Goal: Task Accomplishment & Management: Manage account settings

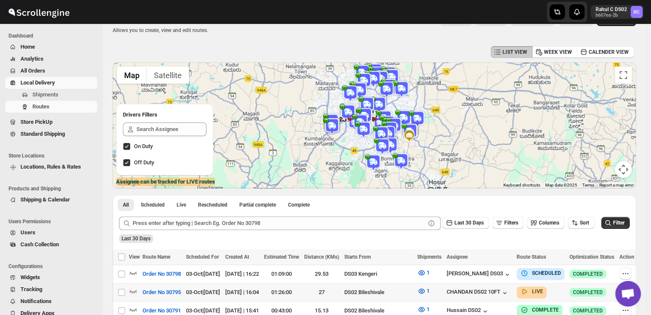
scroll to position [15, 0]
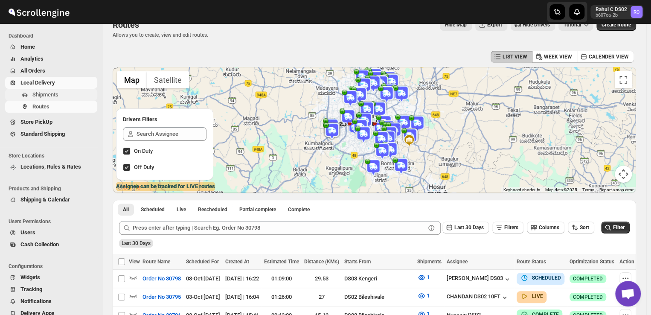
click at [42, 93] on span "Shipments" at bounding box center [45, 94] width 26 height 6
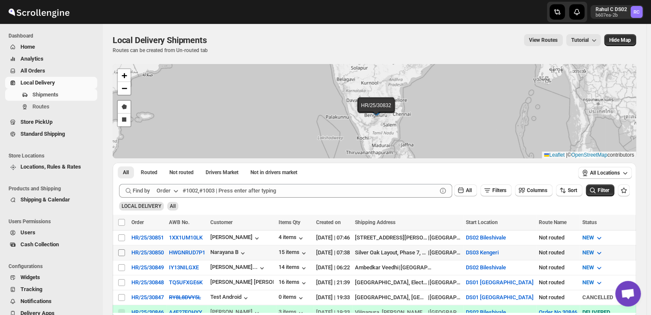
click at [122, 250] on input "Select shipment" at bounding box center [121, 252] width 7 height 7
checkbox input "true"
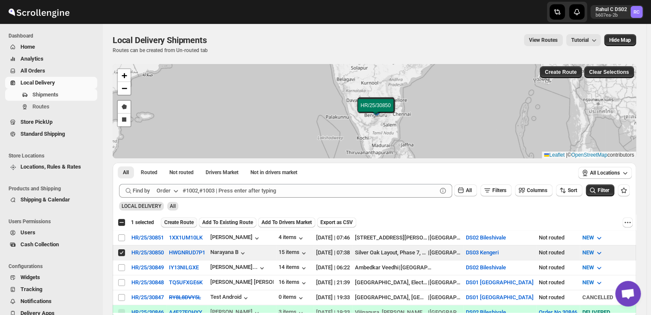
click at [183, 222] on span "Create Route" at bounding box center [178, 222] width 29 height 7
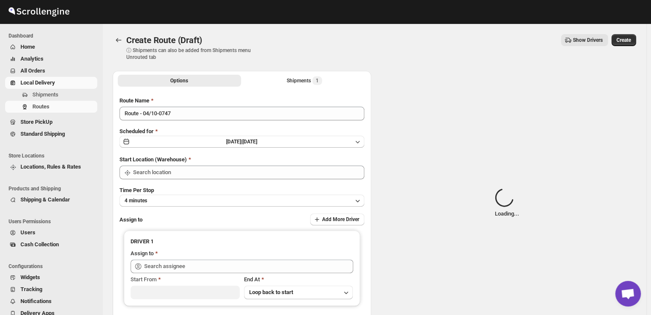
type input "DS03 Kengeri"
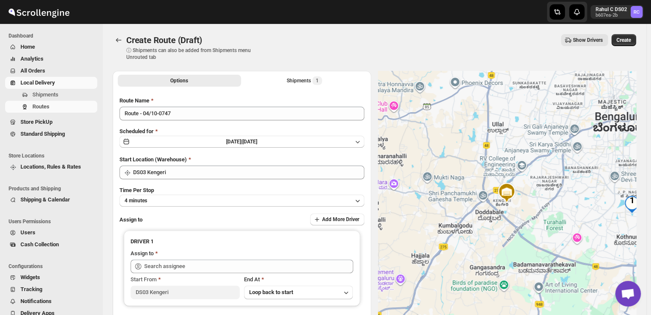
click at [183, 222] on div "Assign to Add More Driver" at bounding box center [241, 219] width 245 height 13
click at [181, 200] on button "4 minutes" at bounding box center [241, 201] width 245 height 12
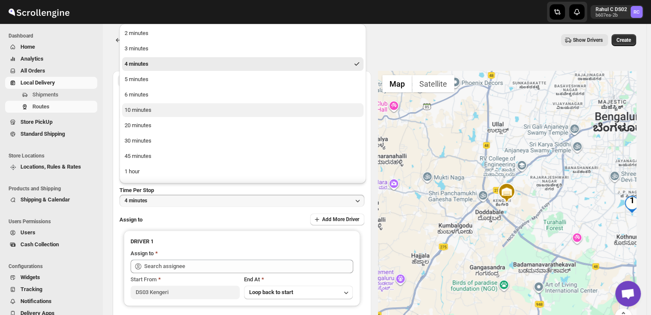
click at [146, 106] on div "10 minutes" at bounding box center [138, 110] width 27 height 9
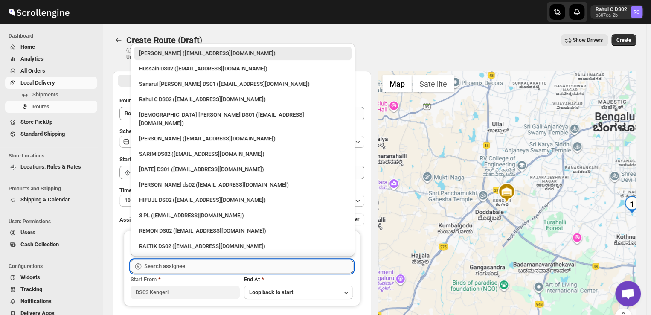
click at [187, 263] on input "text" at bounding box center [248, 266] width 209 height 14
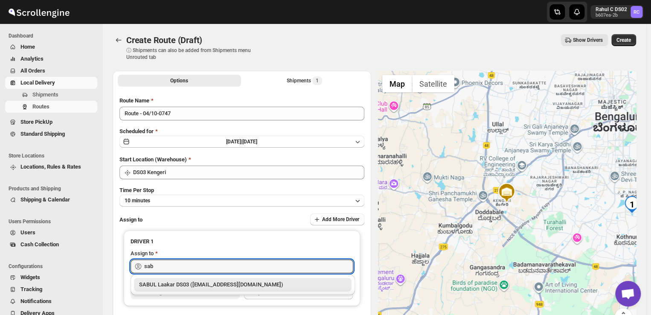
click at [189, 286] on div "SABUL Laakar DS03 ([EMAIL_ADDRESS][DOMAIN_NAME])" at bounding box center [242, 284] width 207 height 9
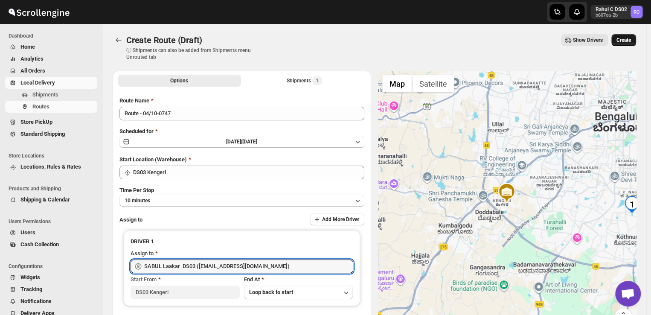
type input "SABUL Laakar DS03 ([EMAIL_ADDRESS][DOMAIN_NAME])"
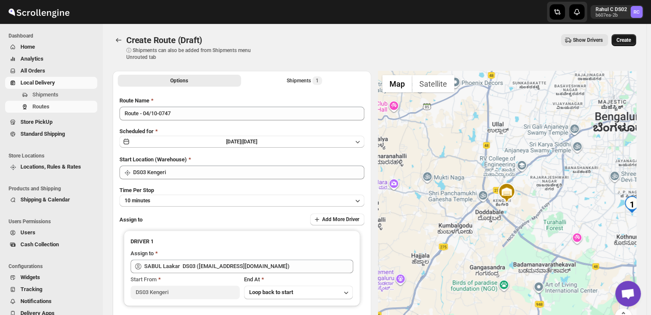
click at [629, 38] on span "Create" at bounding box center [624, 40] width 15 height 7
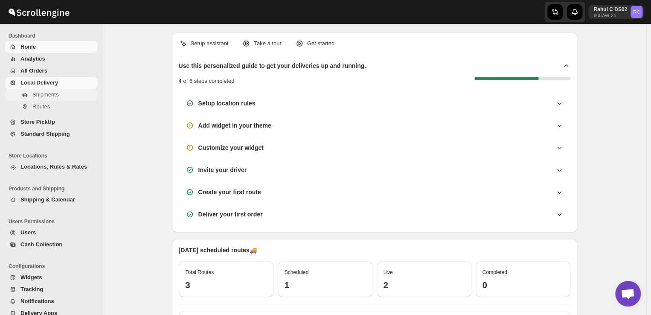
click at [57, 96] on span "Shipments" at bounding box center [45, 94] width 26 height 6
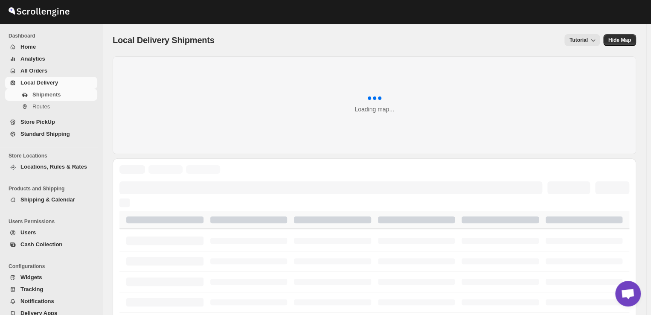
click at [57, 96] on span "Shipments" at bounding box center [46, 94] width 28 height 6
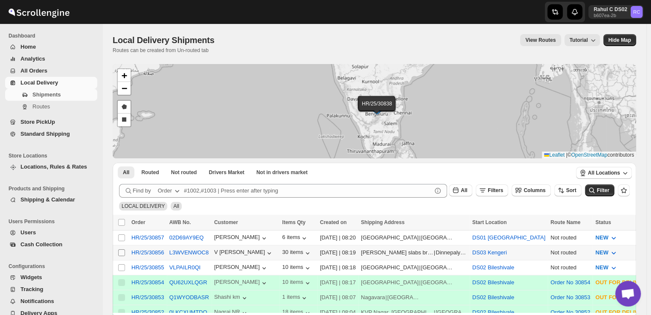
click at [119, 250] on input "Select shipment" at bounding box center [121, 252] width 7 height 7
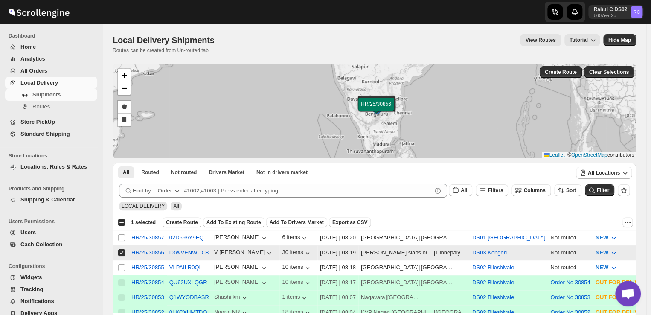
click at [119, 250] on input "Select shipment" at bounding box center [121, 252] width 7 height 7
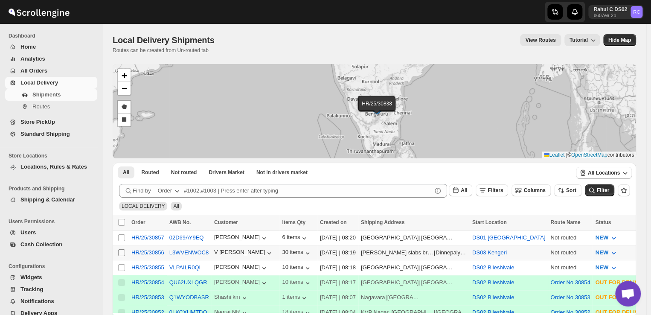
click at [119, 250] on input "Select shipment" at bounding box center [121, 252] width 7 height 7
checkbox input "true"
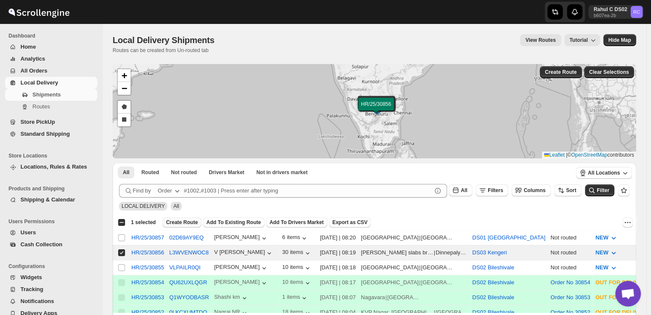
drag, startPoint x: 119, startPoint y: 250, endPoint x: 181, endPoint y: 221, distance: 67.6
click at [181, 221] on span "Create Route" at bounding box center [182, 222] width 32 height 7
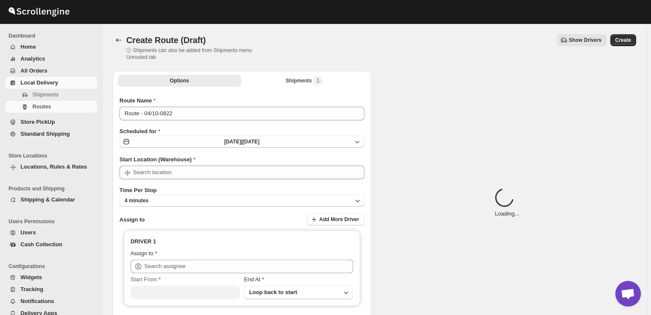
type input "DS03 Kengeri"
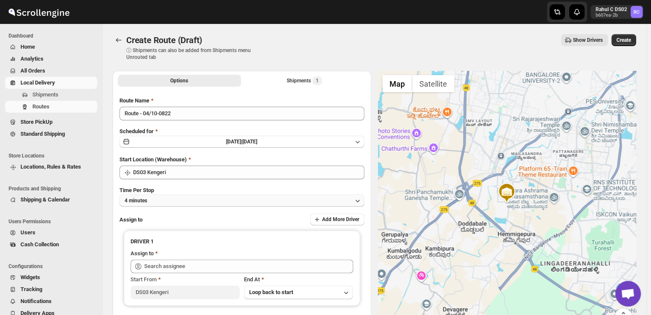
click at [157, 203] on button "4 minutes" at bounding box center [241, 201] width 245 height 12
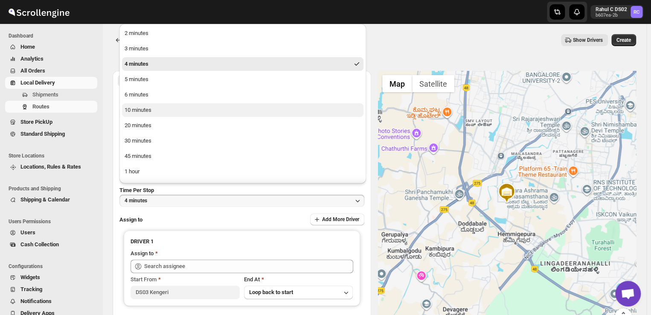
click at [154, 109] on button "10 minutes" at bounding box center [243, 110] width 242 height 14
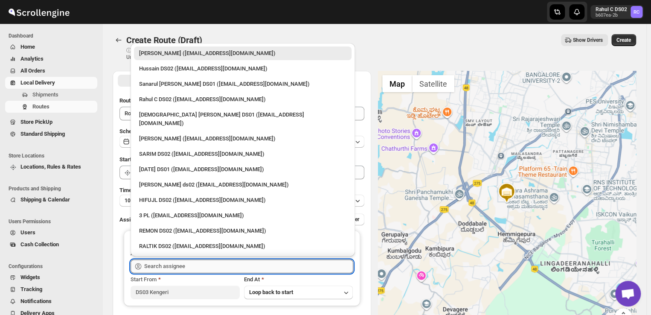
click at [196, 267] on input "text" at bounding box center [248, 266] width 209 height 14
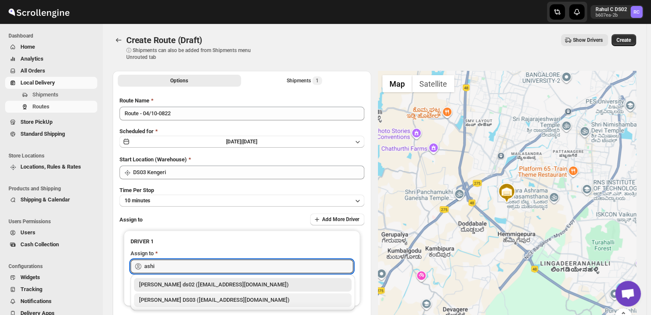
click at [203, 300] on div "[PERSON_NAME] DS03 ([EMAIL_ADDRESS][DOMAIN_NAME])" at bounding box center [242, 300] width 207 height 9
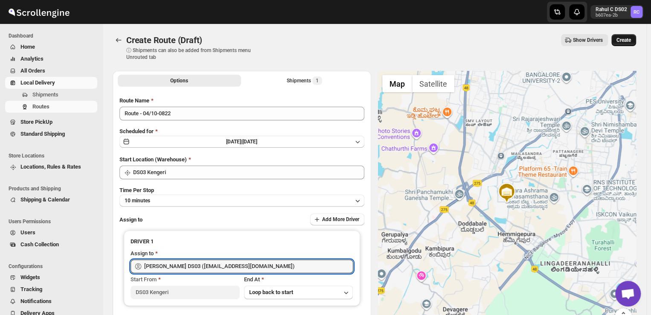
type input "[PERSON_NAME] DS03 ([EMAIL_ADDRESS][DOMAIN_NAME])"
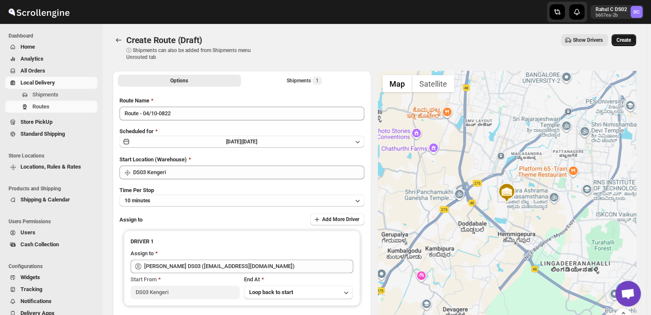
click at [621, 41] on span "Create" at bounding box center [624, 40] width 15 height 7
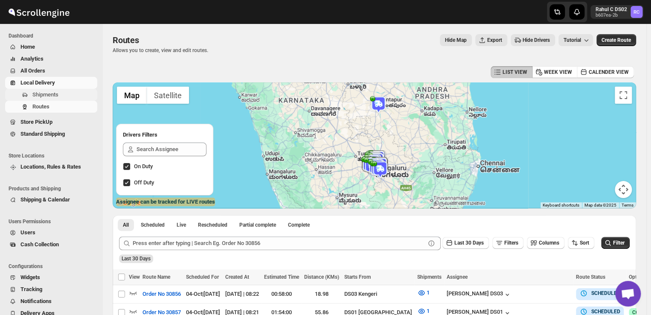
click at [70, 93] on span "Shipments" at bounding box center [63, 94] width 63 height 9
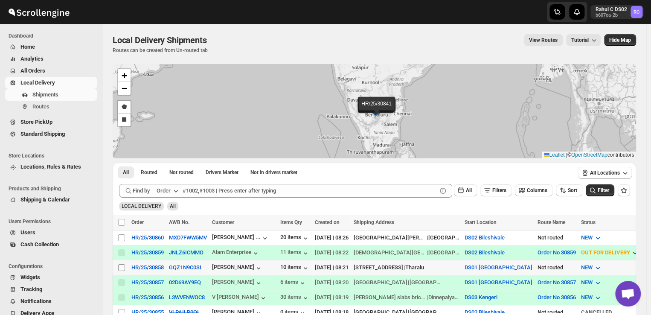
click at [121, 264] on input "Select shipment" at bounding box center [121, 267] width 7 height 7
checkbox input "true"
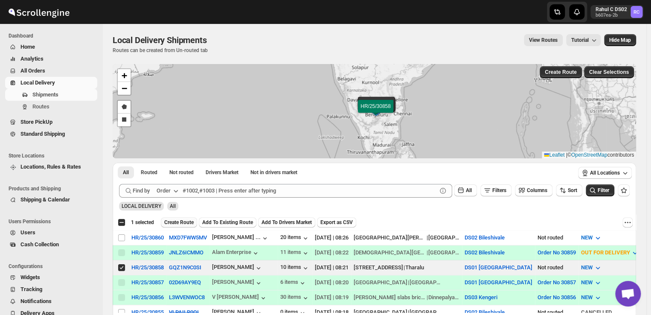
click at [182, 218] on button "Create Route" at bounding box center [179, 222] width 36 height 10
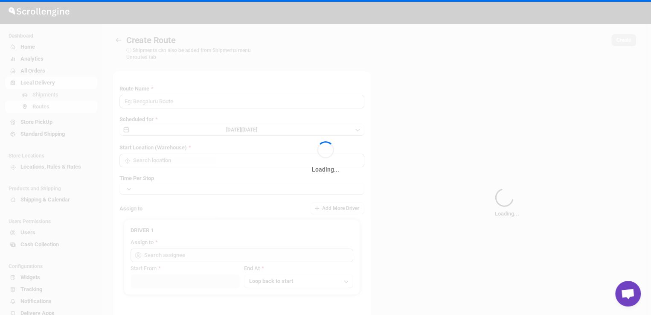
type input "Route - 04/10-0827"
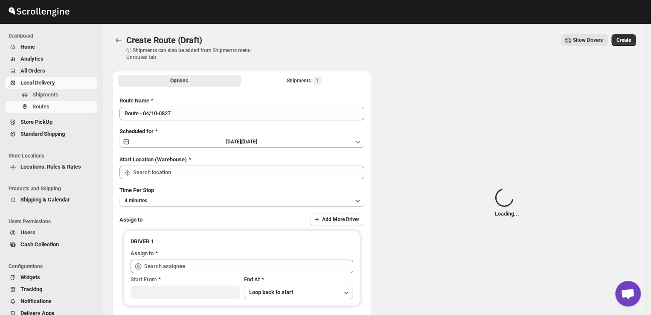
type input "DS01 [GEOGRAPHIC_DATA]"
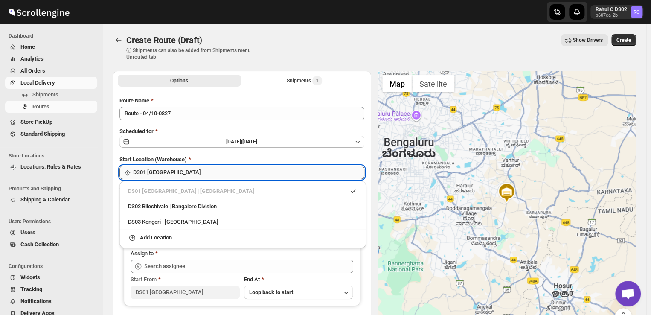
click at [187, 175] on input "DS01 [GEOGRAPHIC_DATA]" at bounding box center [248, 173] width 231 height 14
click at [137, 219] on div "DS03 Kengeri | [GEOGRAPHIC_DATA]" at bounding box center [243, 222] width 230 height 9
type input "DS03 Kengeri"
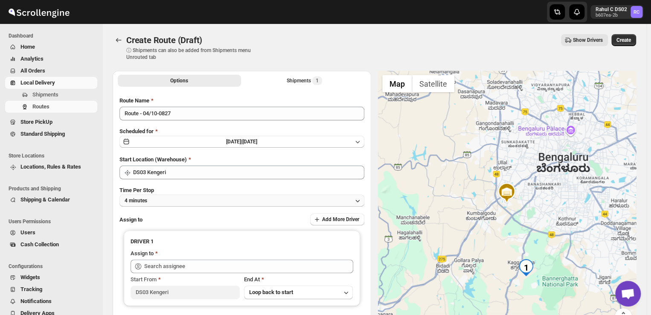
click at [166, 199] on button "4 minutes" at bounding box center [241, 201] width 245 height 12
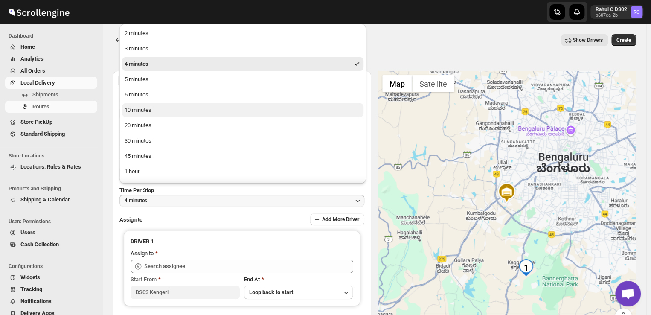
click at [168, 108] on button "10 minutes" at bounding box center [243, 110] width 242 height 14
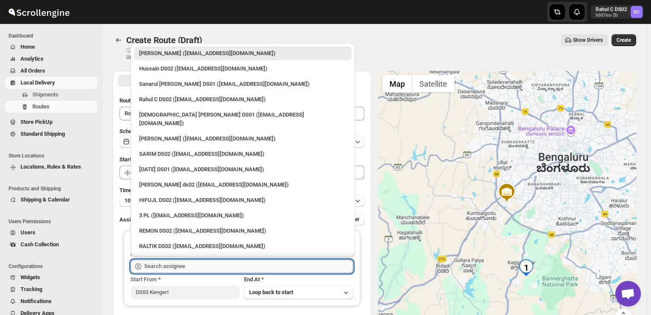
click at [196, 269] on input "text" at bounding box center [248, 266] width 209 height 14
click at [191, 266] on input "text" at bounding box center [248, 266] width 209 height 14
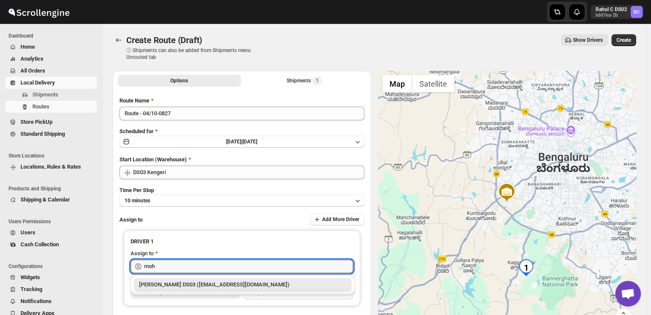
click at [202, 286] on div "[PERSON_NAME] DS03 ([EMAIL_ADDRESS][DOMAIN_NAME])" at bounding box center [242, 284] width 207 height 9
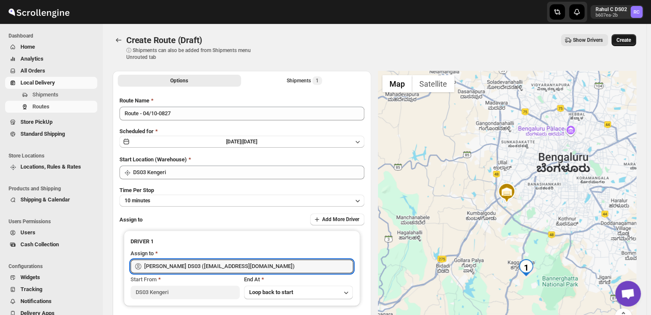
type input "[PERSON_NAME] DS03 ([EMAIL_ADDRESS][DOMAIN_NAME])"
click at [623, 41] on span "Create" at bounding box center [624, 40] width 15 height 7
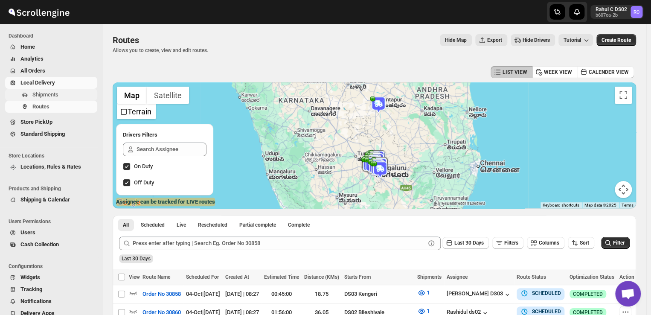
click at [70, 93] on span "Shipments" at bounding box center [63, 94] width 63 height 9
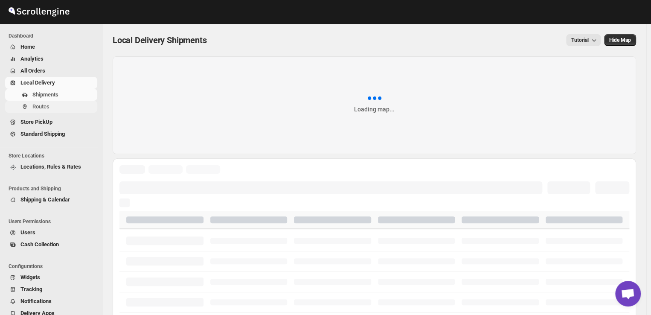
click at [50, 105] on span "Routes" at bounding box center [63, 106] width 63 height 9
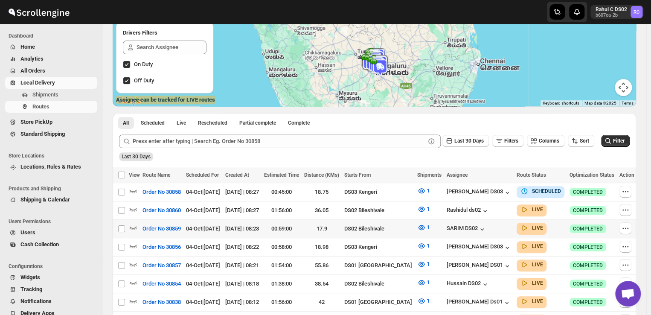
scroll to position [106, 0]
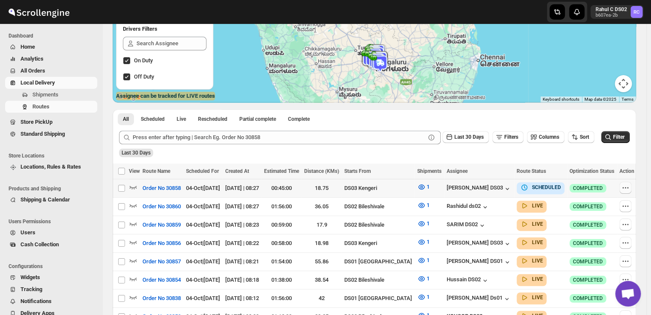
click at [625, 188] on icon "button" at bounding box center [625, 187] width 1 height 1
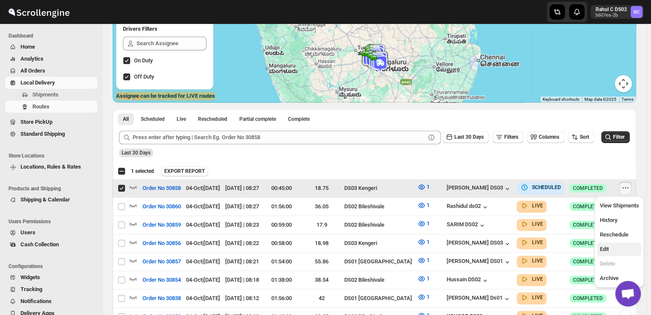
click at [606, 249] on span "Edit" at bounding box center [604, 249] width 9 height 6
checkbox input "false"
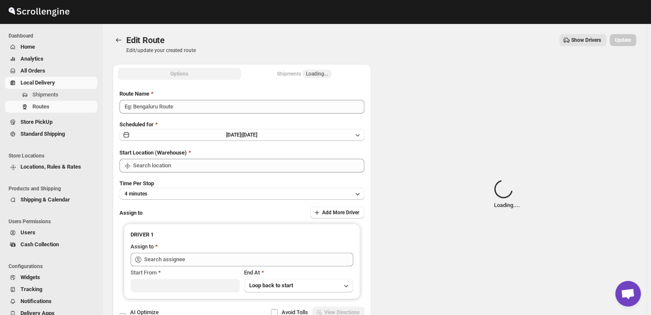
type input "Order No 30858"
type input "DS03 Kengeri"
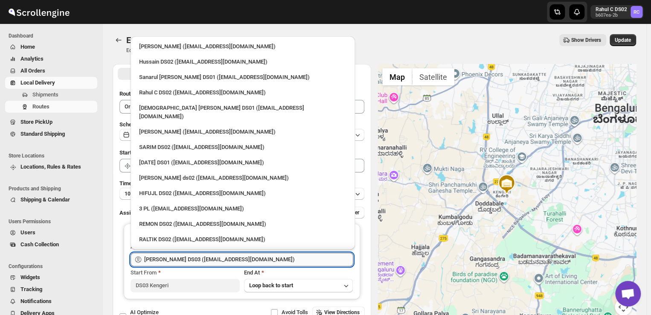
click at [262, 259] on input "[PERSON_NAME] DS03 ([EMAIL_ADDRESS][DOMAIN_NAME])" at bounding box center [248, 260] width 209 height 14
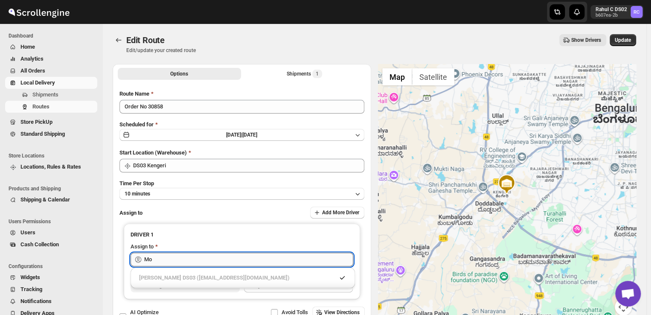
type input "M"
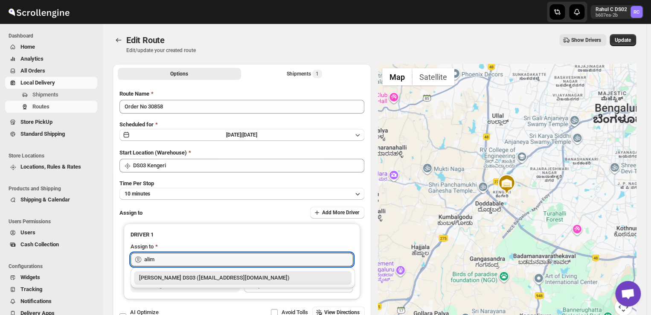
click at [239, 279] on div "[PERSON_NAME] DS03 ([EMAIL_ADDRESS][DOMAIN_NAME])" at bounding box center [242, 278] width 207 height 9
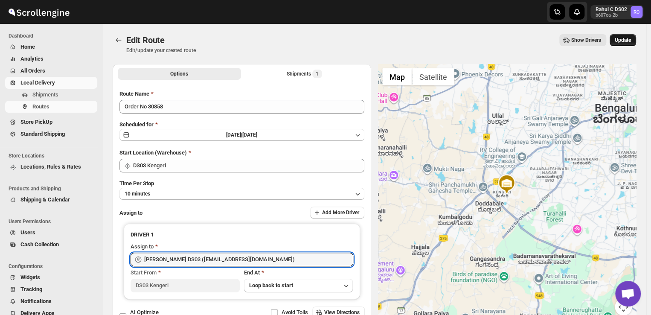
type input "[PERSON_NAME] DS03 ([EMAIL_ADDRESS][DOMAIN_NAME])"
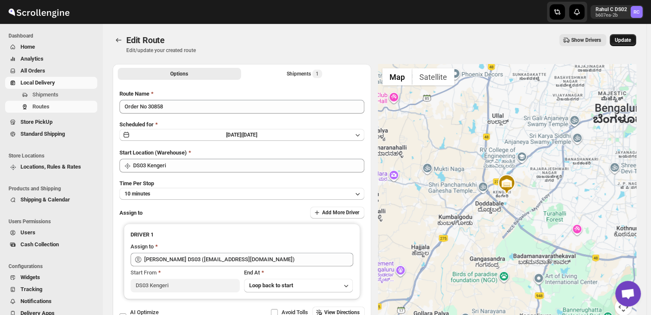
click at [628, 40] on span "Update" at bounding box center [623, 40] width 16 height 7
